Goal: Task Accomplishment & Management: Manage account settings

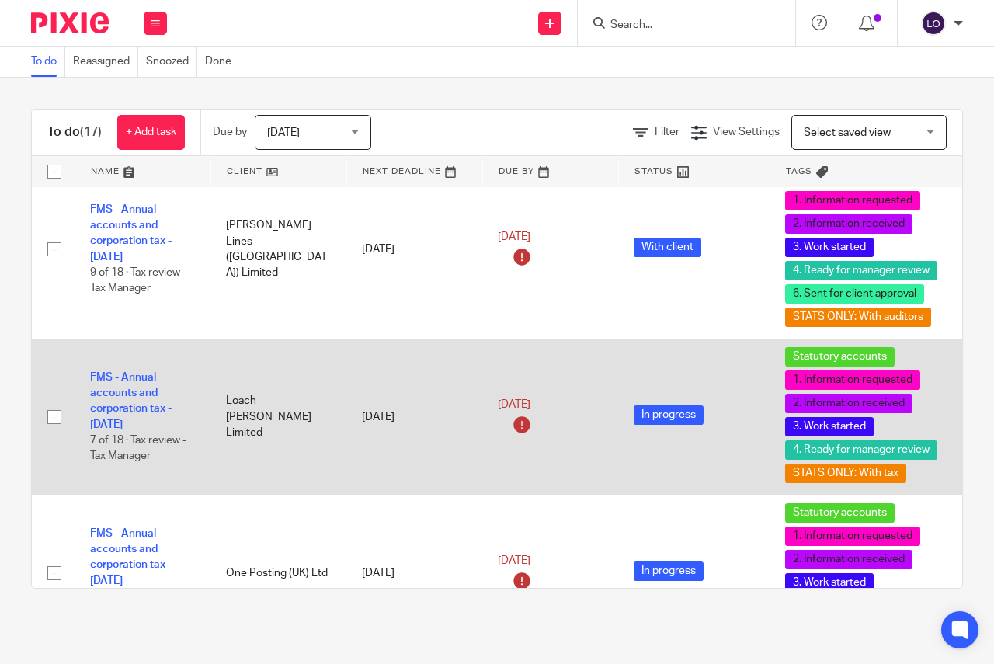
scroll to position [1242, 0]
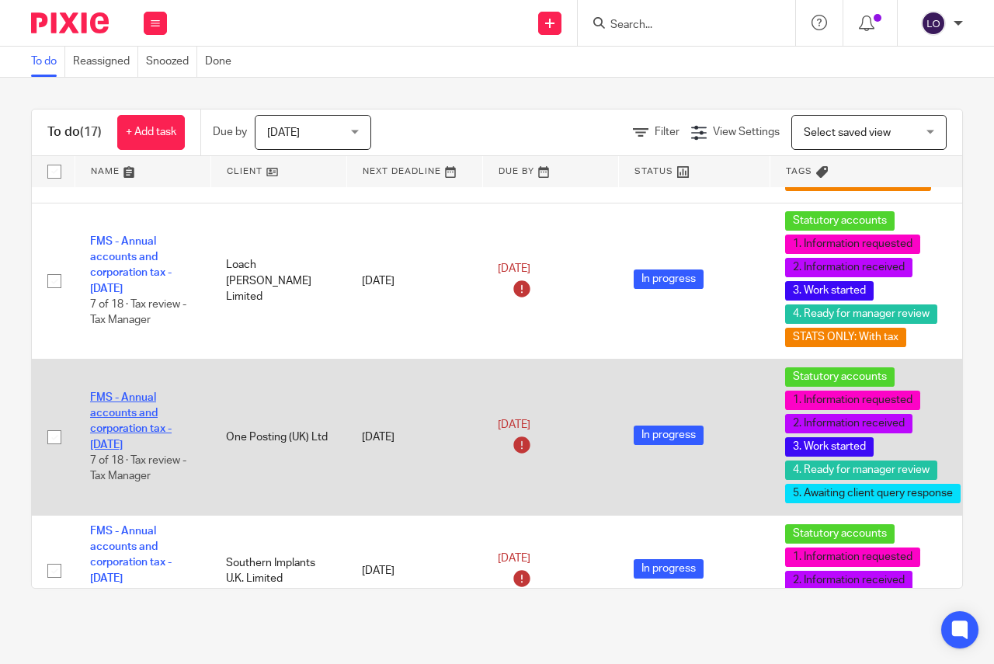
click at [143, 431] on link "FMS - Annual accounts and corporation tax - [DATE]" at bounding box center [131, 421] width 82 height 58
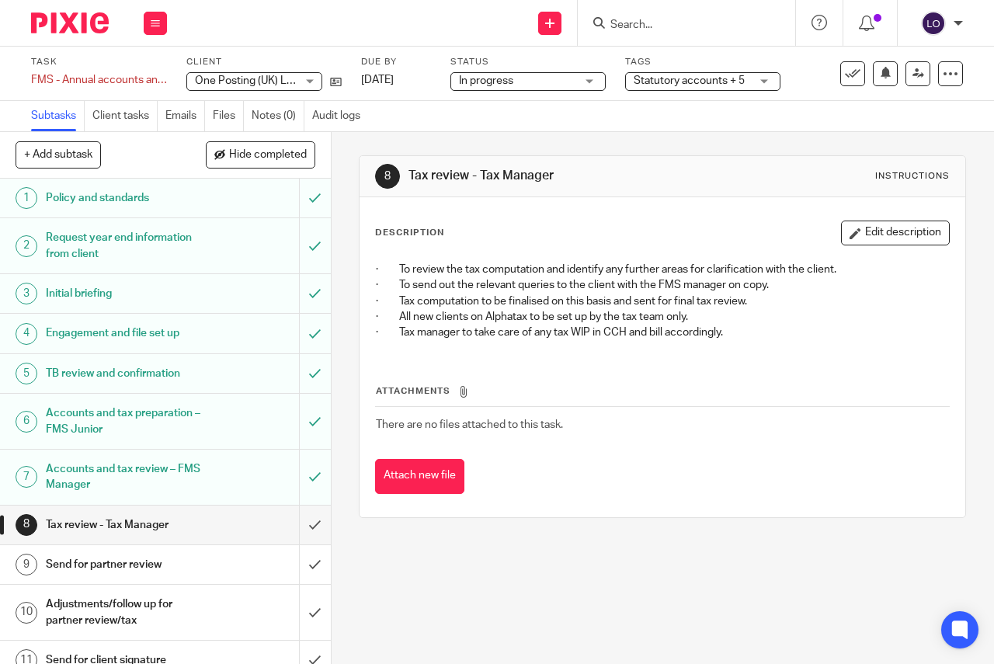
click at [682, 86] on span "Statutory accounts + 5" at bounding box center [692, 81] width 116 height 16
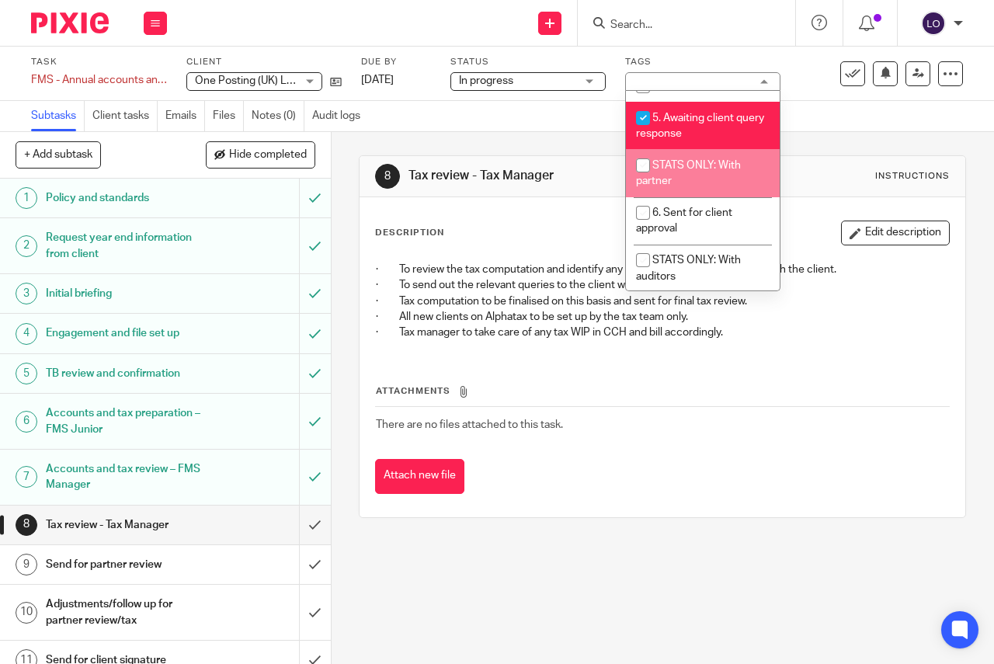
scroll to position [427, 0]
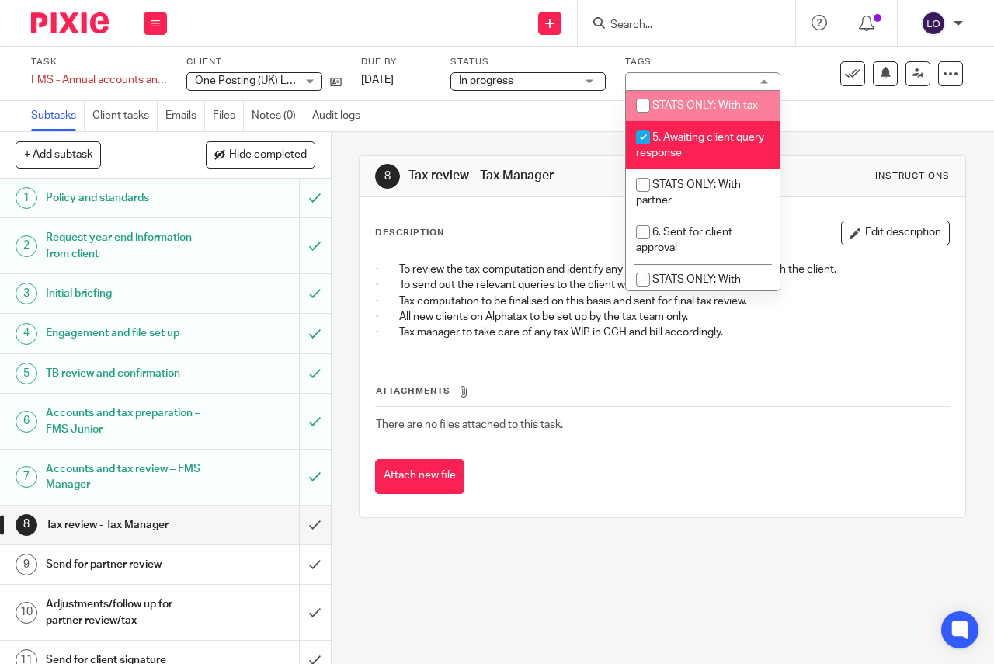
click at [646, 120] on input "checkbox" at bounding box center [643, 106] width 30 height 30
checkbox input "true"
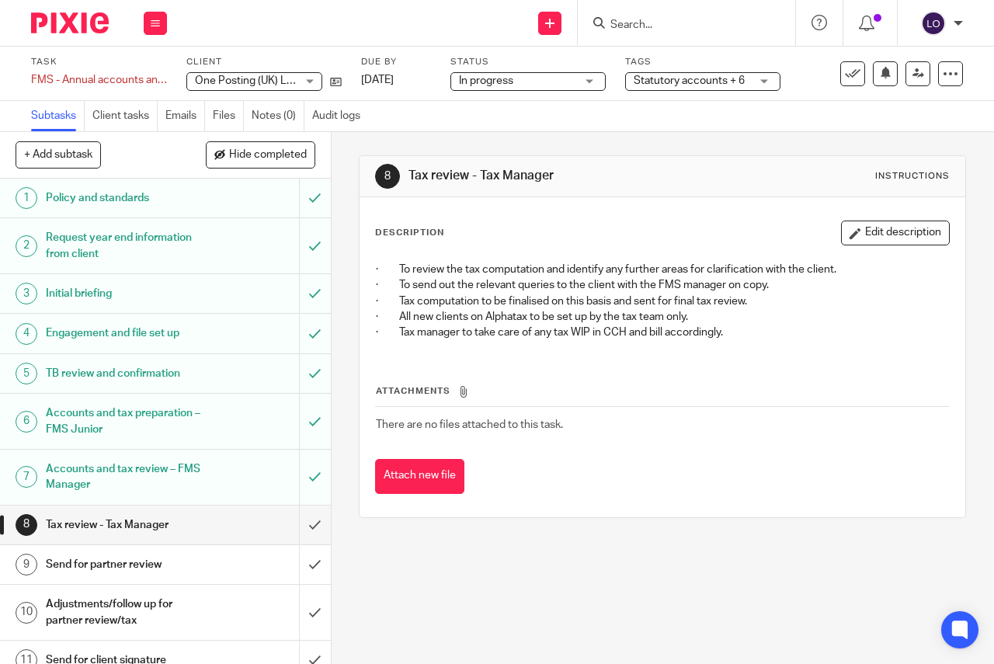
click at [596, 81] on div "In progress In progress" at bounding box center [527, 81] width 155 height 19
click at [279, 36] on div "Send new email Create task Add client Request signature Get Support Contact via…" at bounding box center [587, 23] width 811 height 46
click at [163, 19] on button at bounding box center [155, 23] width 23 height 23
click at [148, 71] on link "Work" at bounding box center [147, 72] width 27 height 11
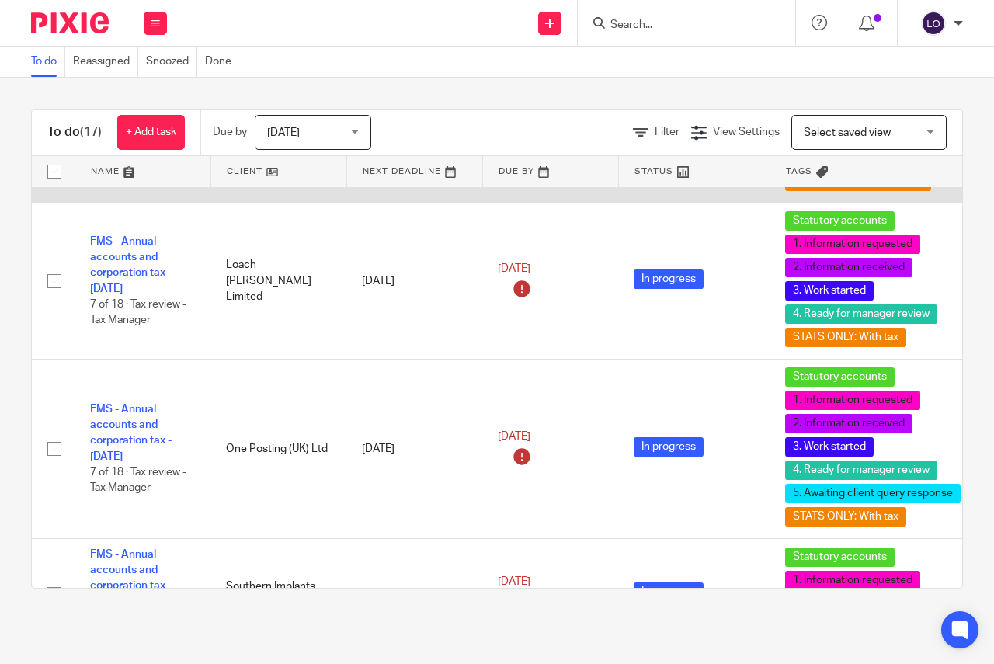
scroll to position [1301, 0]
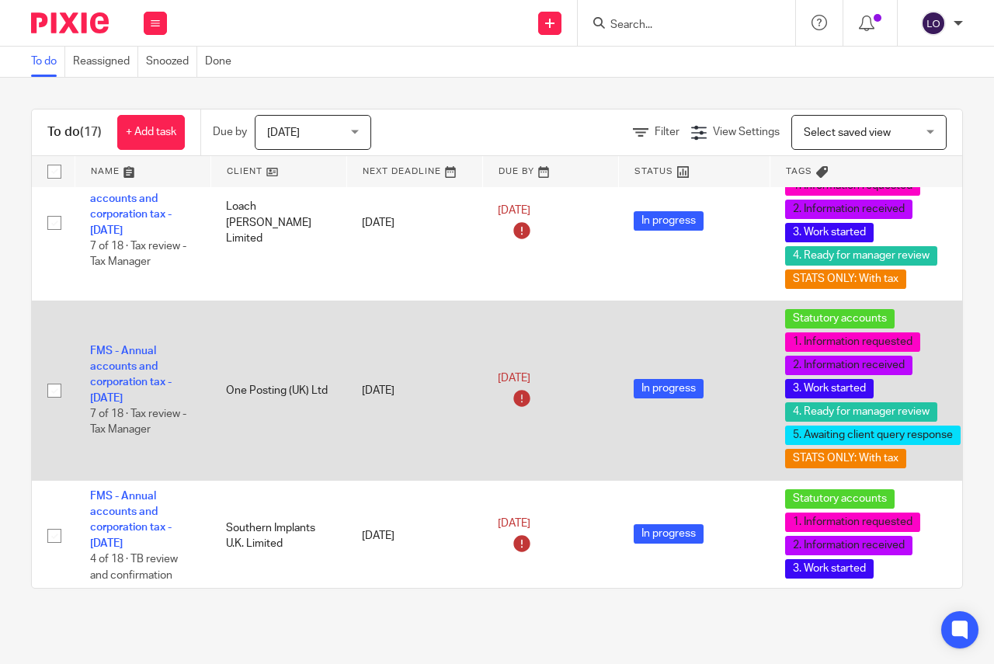
click at [100, 358] on td "FMS - Annual accounts and corporation tax - December 2024 7 of 18 · Tax review …" at bounding box center [143, 390] width 136 height 179
click at [115, 353] on link "FMS - Annual accounts and corporation tax - [DATE]" at bounding box center [131, 375] width 82 height 58
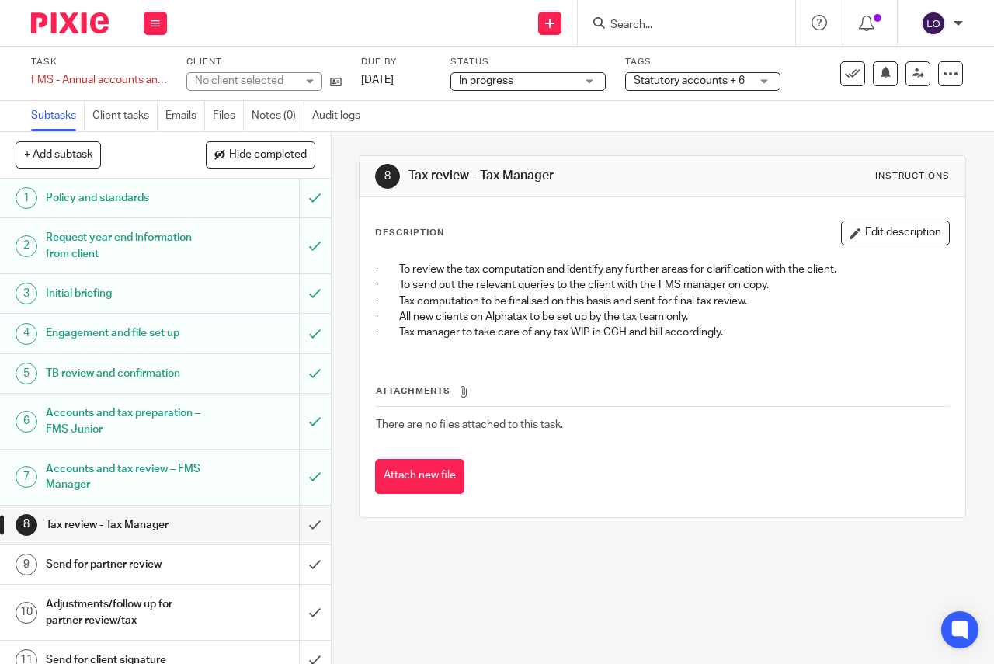
scroll to position [194, 0]
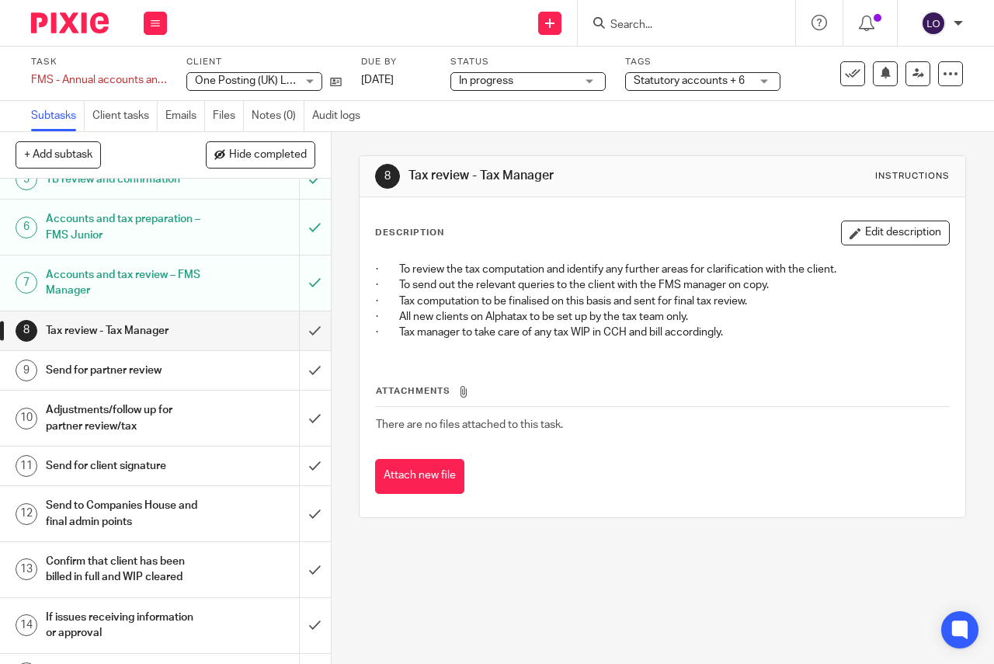
click at [126, 372] on h1 "Send for partner review" at bounding box center [125, 370] width 158 height 23
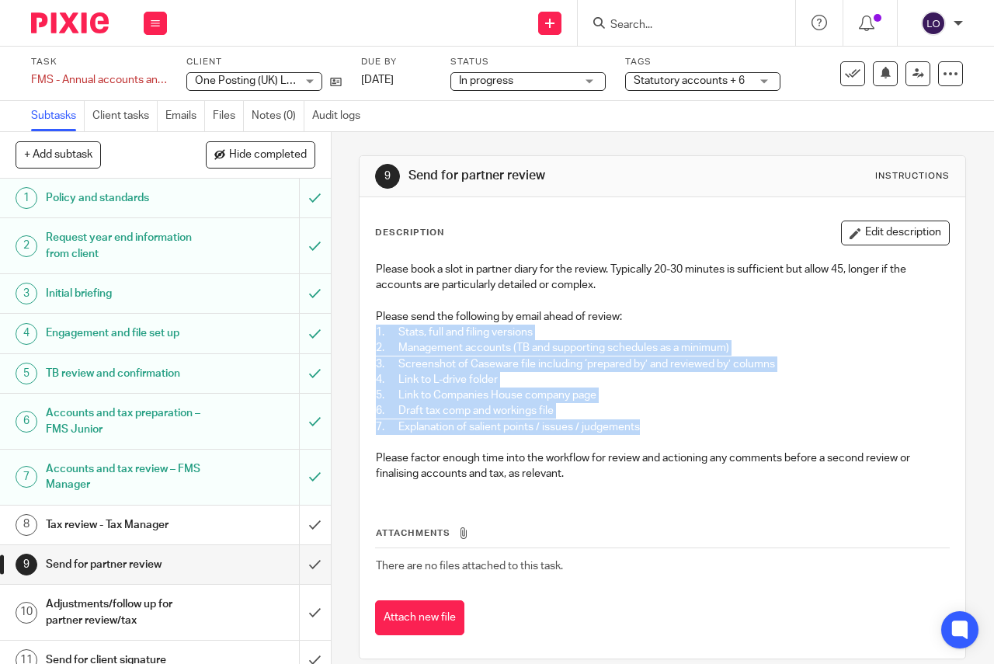
drag, startPoint x: 370, startPoint y: 331, endPoint x: 655, endPoint y: 427, distance: 300.8
click at [655, 427] on div "Please book a slot in partner diary for the review. Typically 20-30 minutes is …" at bounding box center [662, 374] width 589 height 240
copy div "1. Stats, full and filing versions 2. Management accounts (TB and supporting sc…"
